Goal: Task Accomplishment & Management: Use online tool/utility

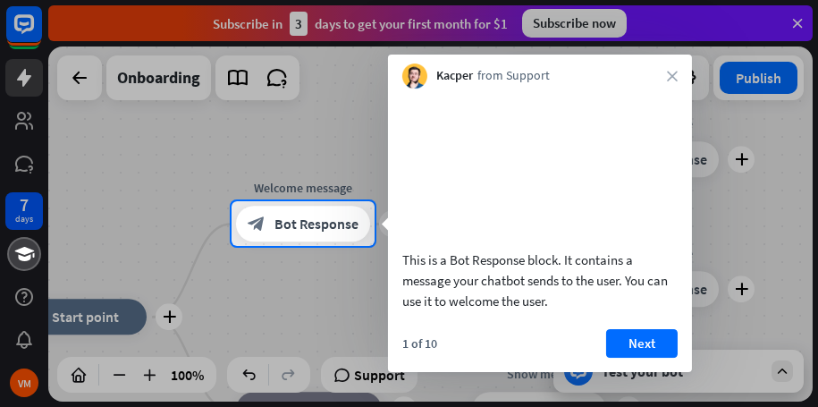
click at [657, 67] on div "Kacper from Support close" at bounding box center [540, 72] width 304 height 34
click at [670, 70] on div "Kacper from Support close" at bounding box center [540, 72] width 304 height 34
click at [680, 66] on div "Kacper from Support close" at bounding box center [540, 72] width 304 height 34
click at [678, 75] on div "Kacper from Support close" at bounding box center [540, 72] width 304 height 34
click at [675, 75] on icon "close" at bounding box center [672, 76] width 11 height 11
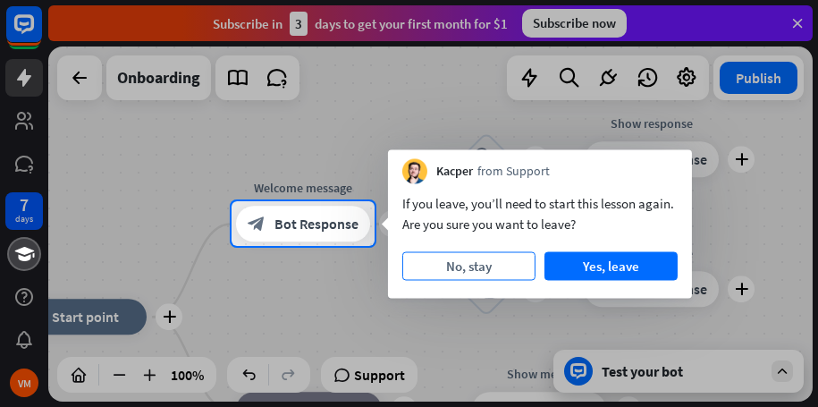
click at [466, 261] on button "No, stay" at bounding box center [468, 266] width 133 height 29
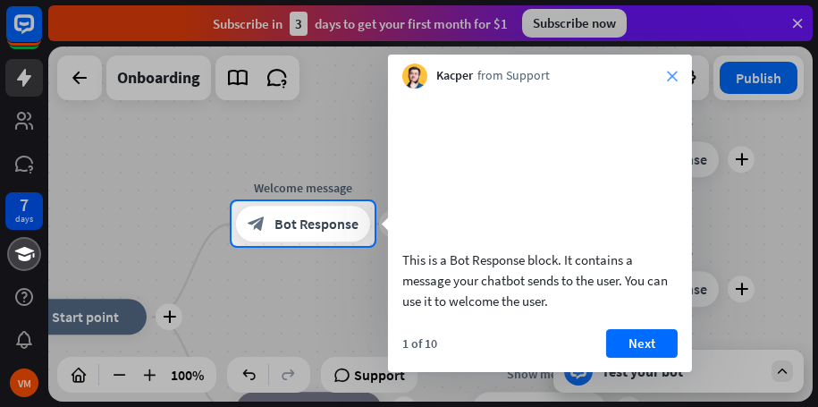
click at [671, 72] on icon "close" at bounding box center [672, 76] width 11 height 11
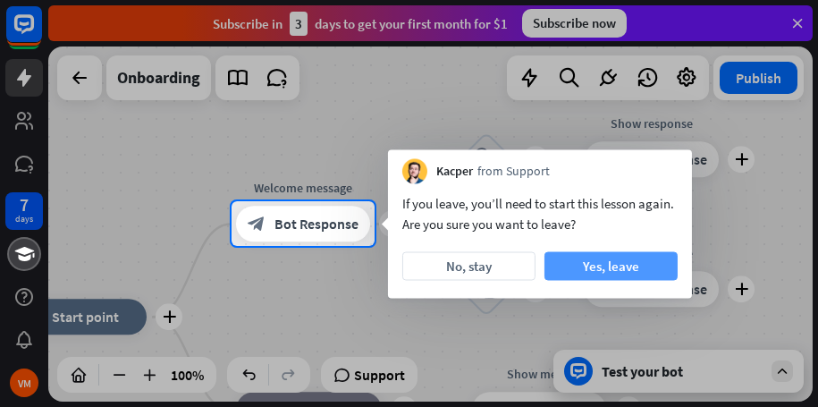
click at [630, 262] on button "Yes, leave" at bounding box center [610, 266] width 133 height 29
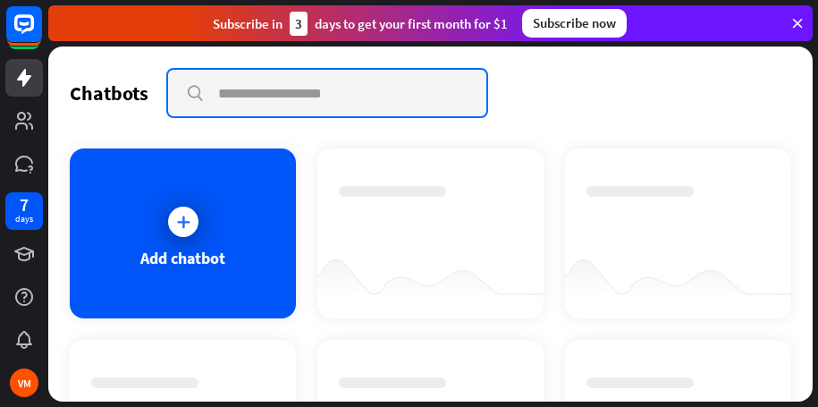
click at [277, 94] on input "text" at bounding box center [327, 93] width 318 height 46
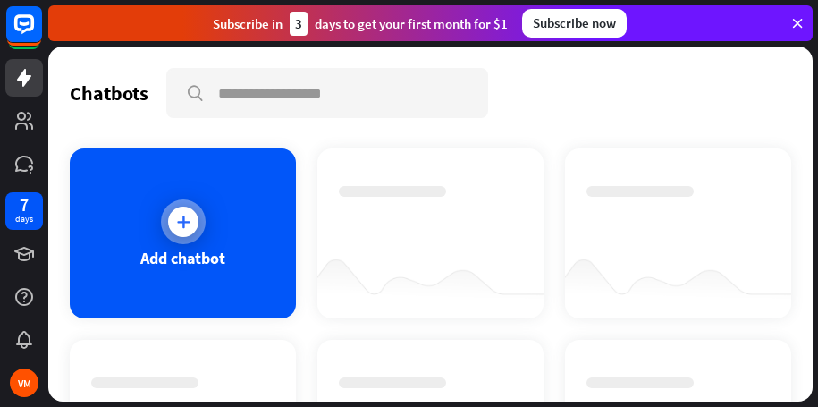
click at [181, 248] on div "Add chatbot" at bounding box center [182, 258] width 85 height 21
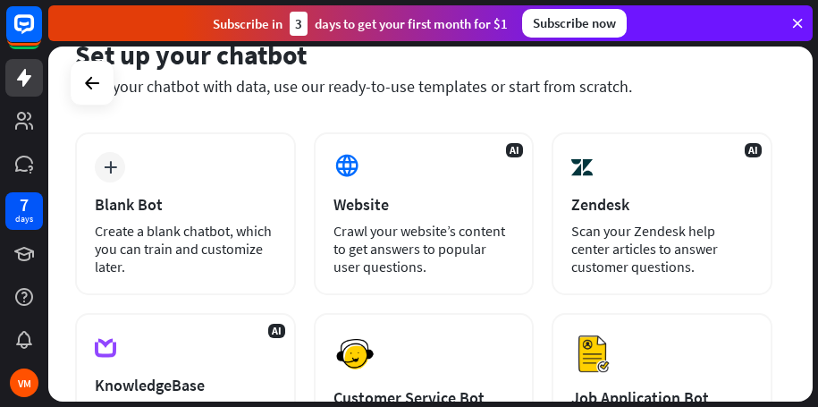
scroll to position [89, 0]
